Goal: Navigation & Orientation: Find specific page/section

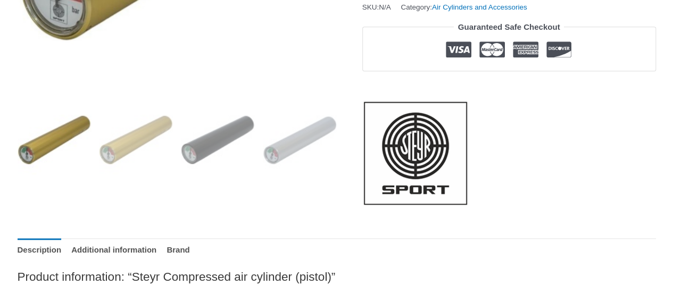
scroll to position [575, 0]
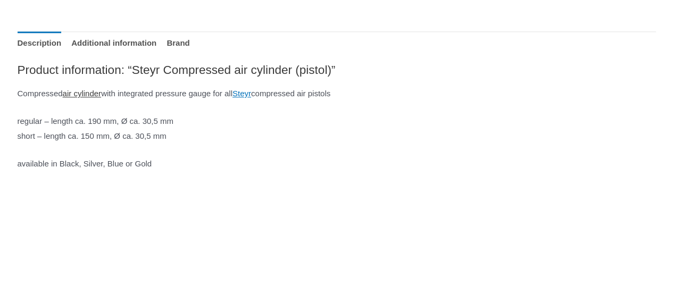
click at [101, 98] on link "air cylinder" at bounding box center [82, 93] width 39 height 9
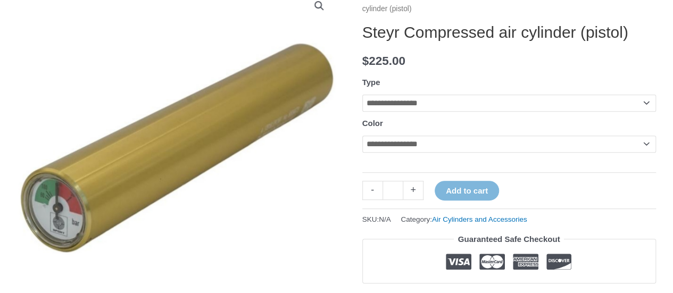
scroll to position [161, 0]
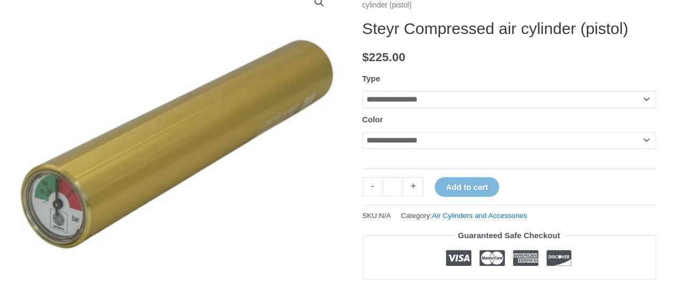
scroll to position [160, 0]
